Goal: Information Seeking & Learning: Learn about a topic

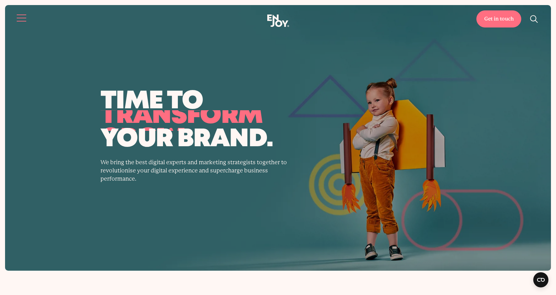
click at [16, 16] on button "Site navigation" at bounding box center [21, 17] width 13 height 13
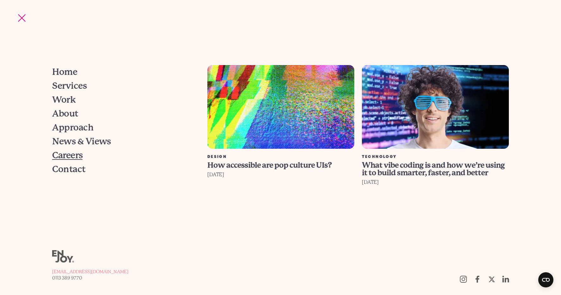
click at [78, 153] on span "Careers" at bounding box center [67, 155] width 30 height 9
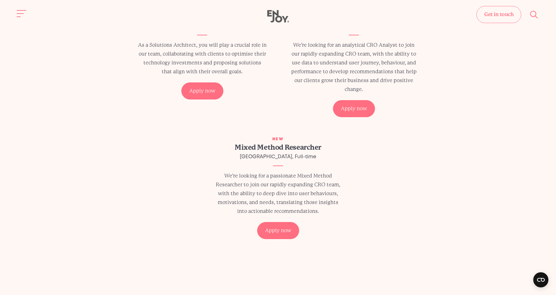
scroll to position [172, 0]
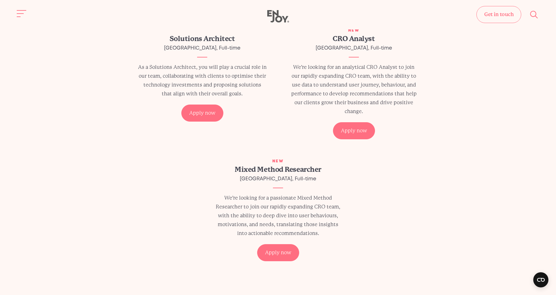
click at [220, 88] on p "As a Solutions Architect, you will play a crucial role in our team, collaborati…" at bounding box center [202, 80] width 129 height 35
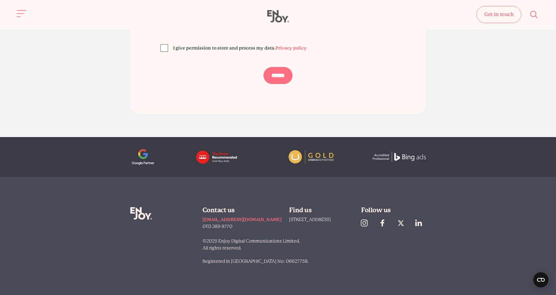
scroll to position [1713, 0]
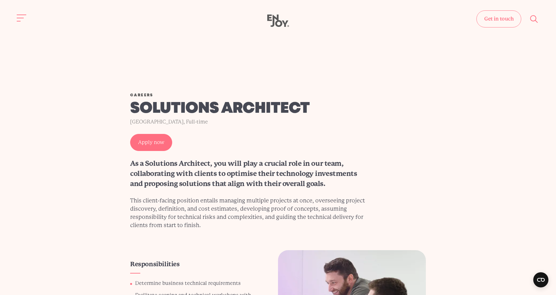
drag, startPoint x: 270, startPoint y: 14, endPoint x: 273, endPoint y: 18, distance: 5.4
click at [270, 14] on header "Get in touch Home Services Work About" at bounding box center [278, 18] width 556 height 36
click at [275, 19] on icon "Enjoy Digital" at bounding box center [278, 21] width 22 height 13
